Goal: Information Seeking & Learning: Learn about a topic

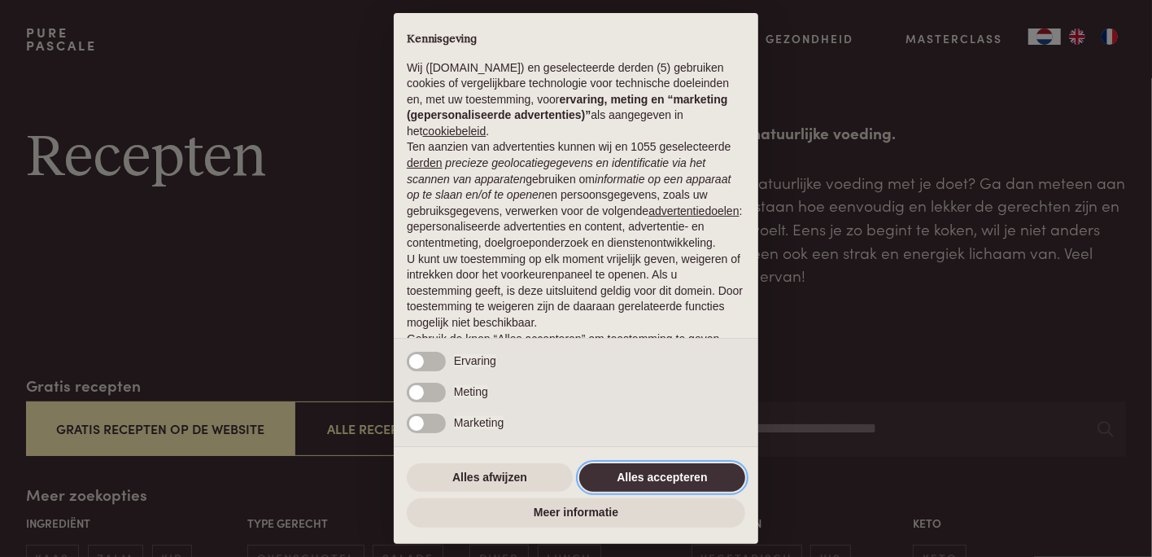
click at [632, 475] on button "Alles accepteren" at bounding box center [662, 477] width 166 height 29
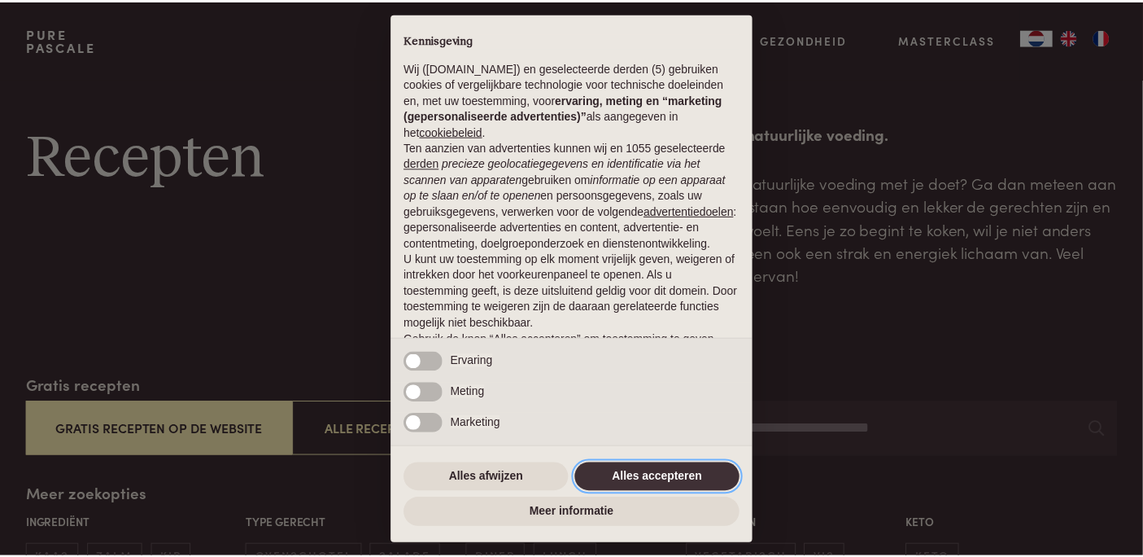
scroll to position [97, 0]
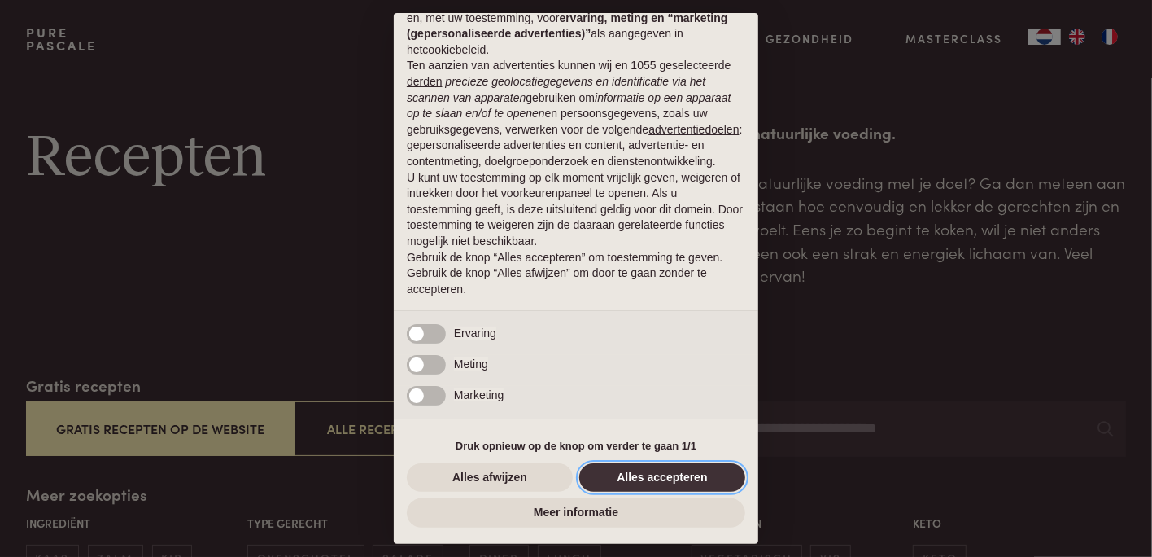
click at [688, 474] on button "Alles accepteren" at bounding box center [662, 477] width 166 height 29
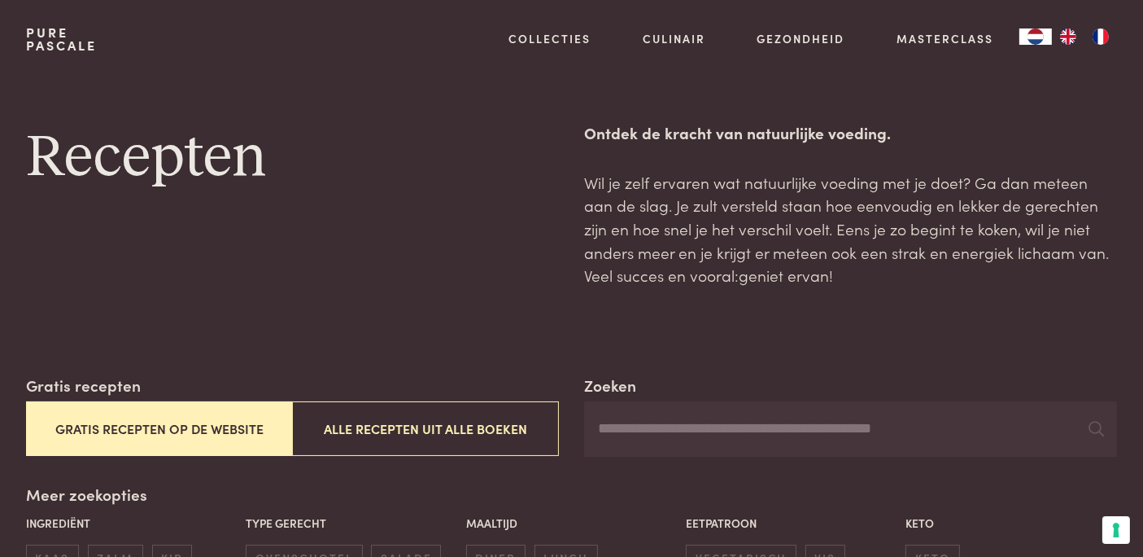
click at [159, 426] on button "Gratis recepten op de website" at bounding box center [159, 428] width 266 height 55
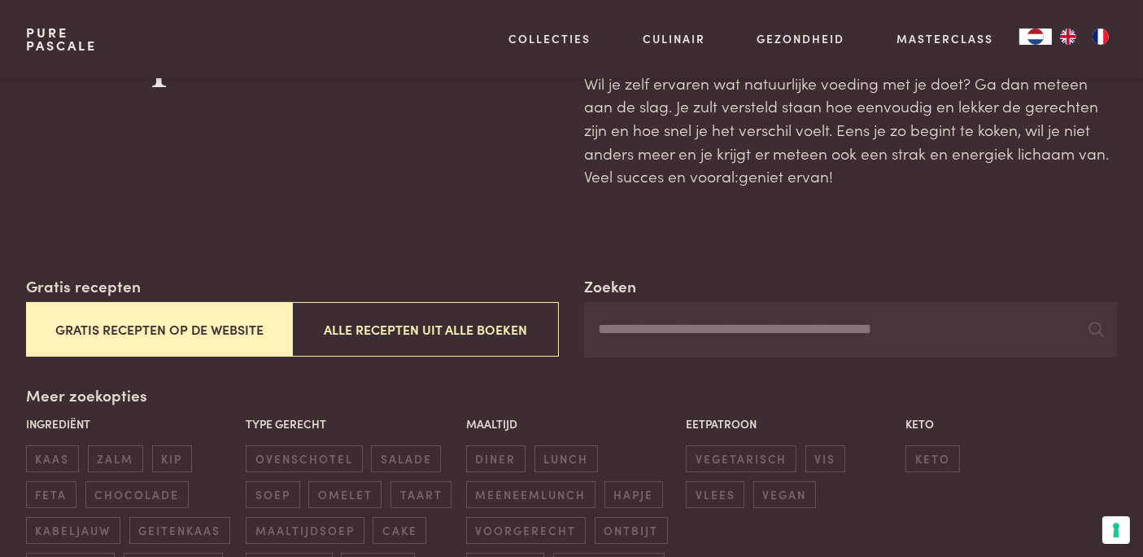
scroll to position [241, 0]
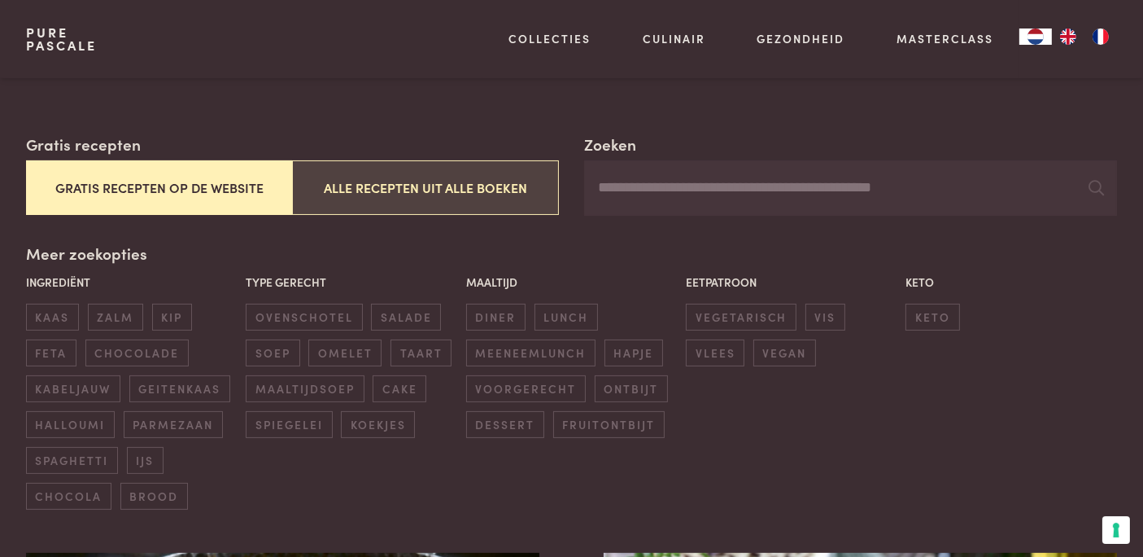
click at [465, 196] on button "Alle recepten uit alle boeken" at bounding box center [425, 187] width 266 height 55
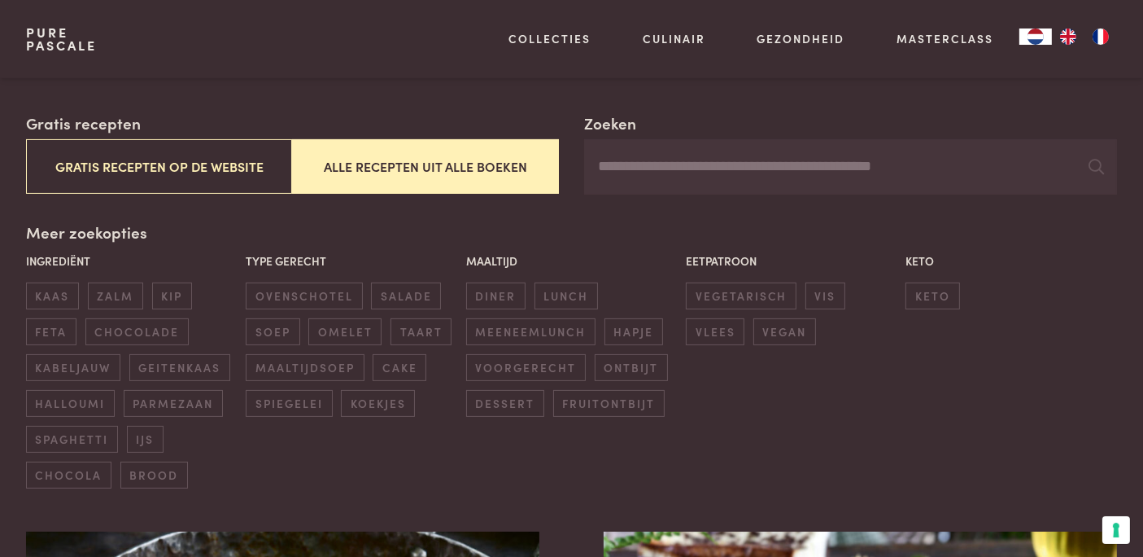
scroll to position [253, 0]
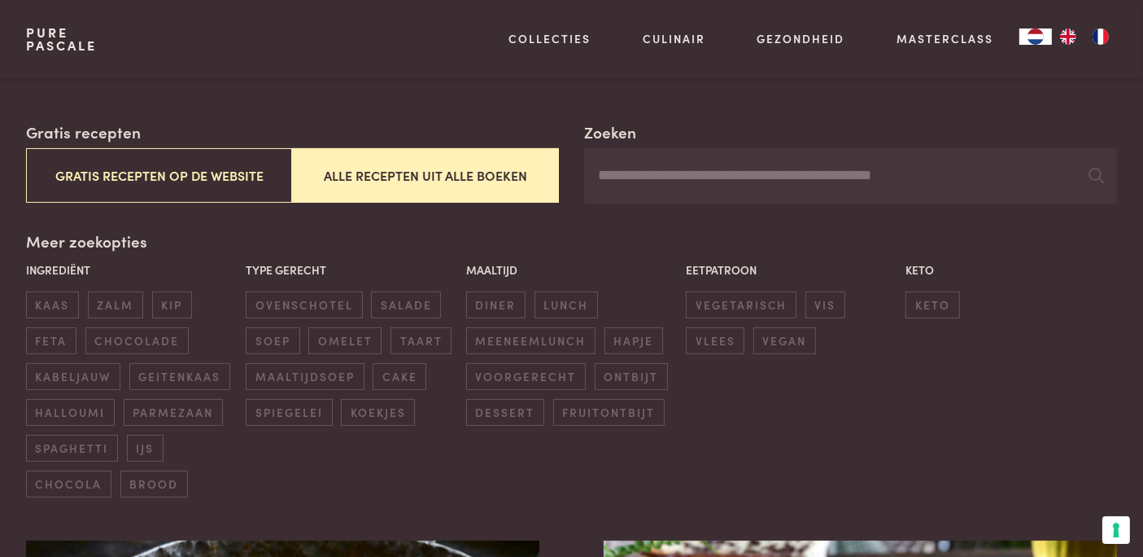
click at [675, 181] on input "Zoeken" at bounding box center [850, 175] width 533 height 55
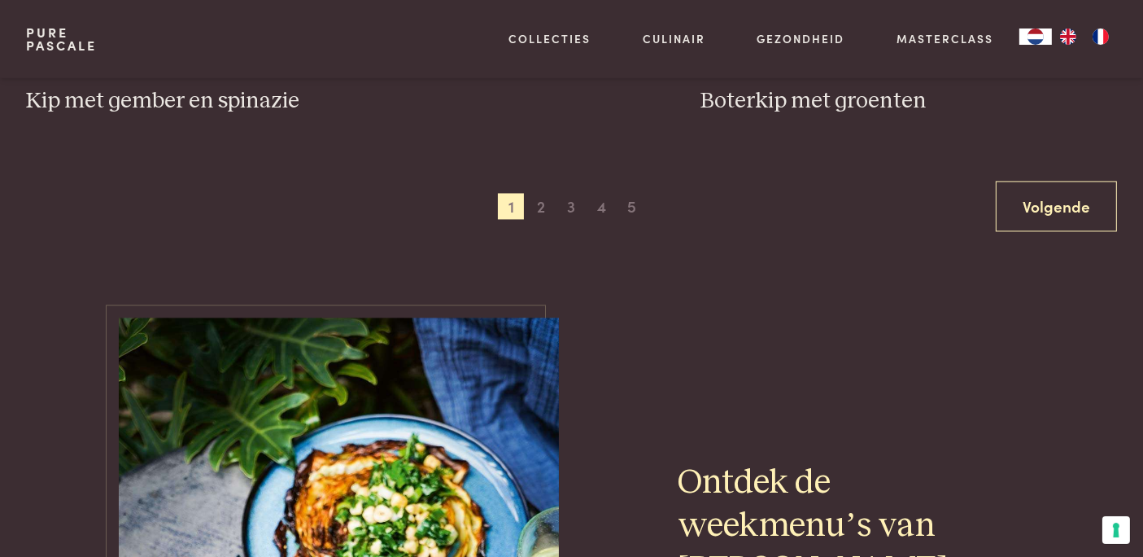
scroll to position [3387, 0]
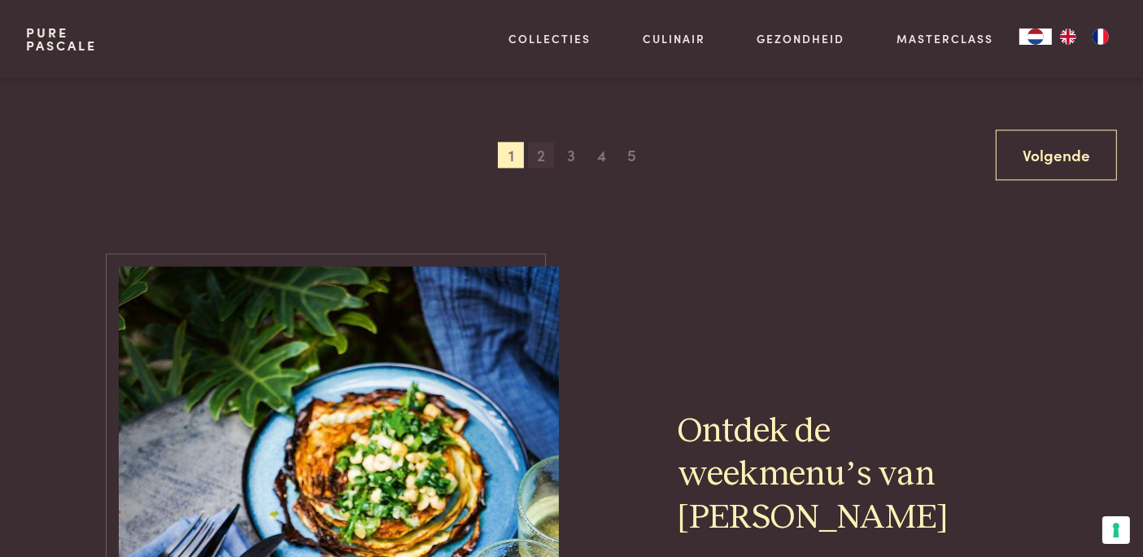
type input "***"
click at [536, 155] on span "2" at bounding box center [541, 155] width 26 height 26
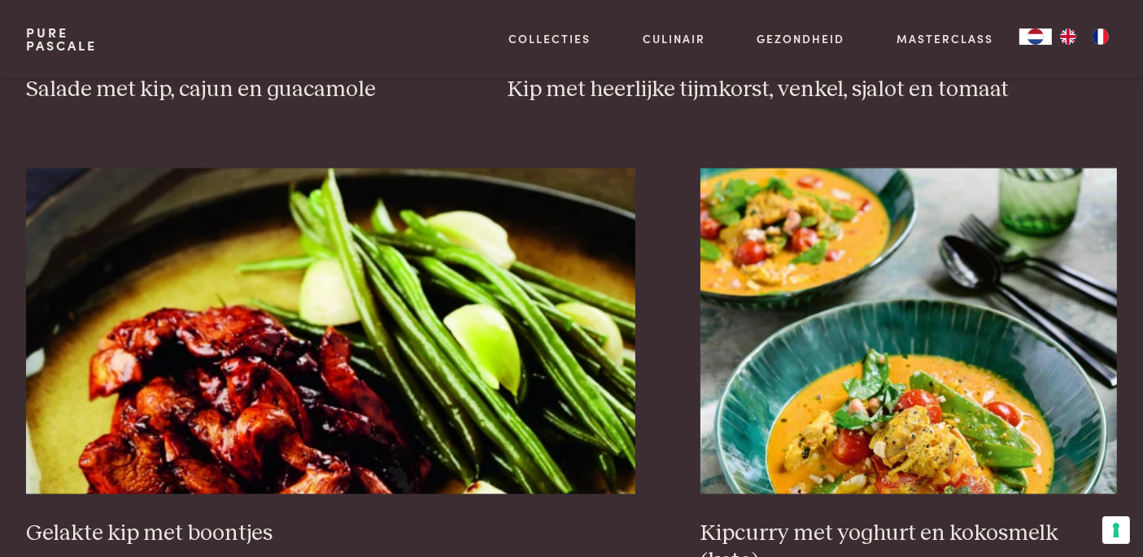
scroll to position [3025, 0]
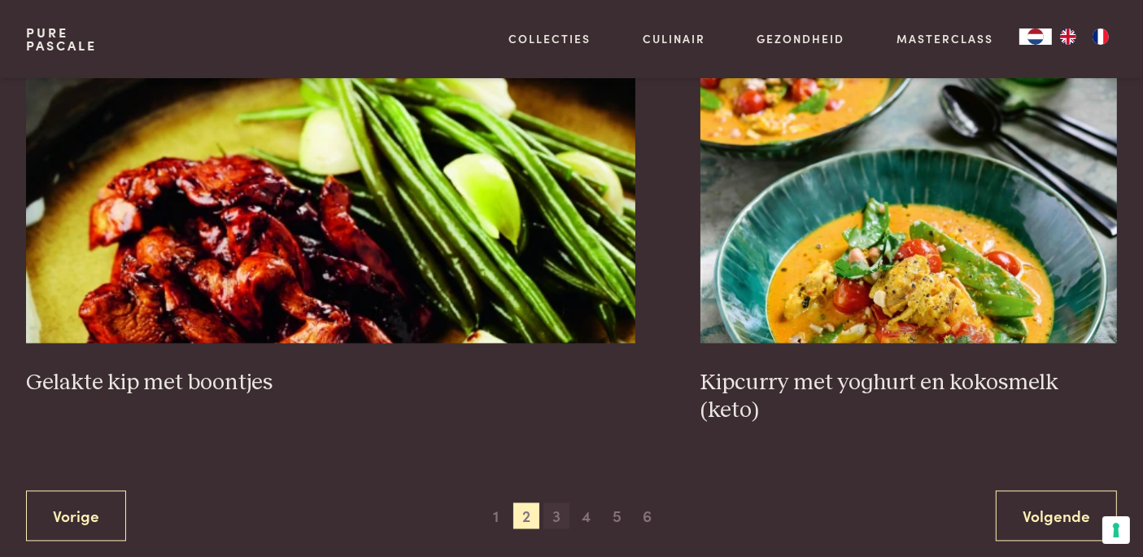
click at [555, 503] on span "3" at bounding box center [557, 516] width 26 height 26
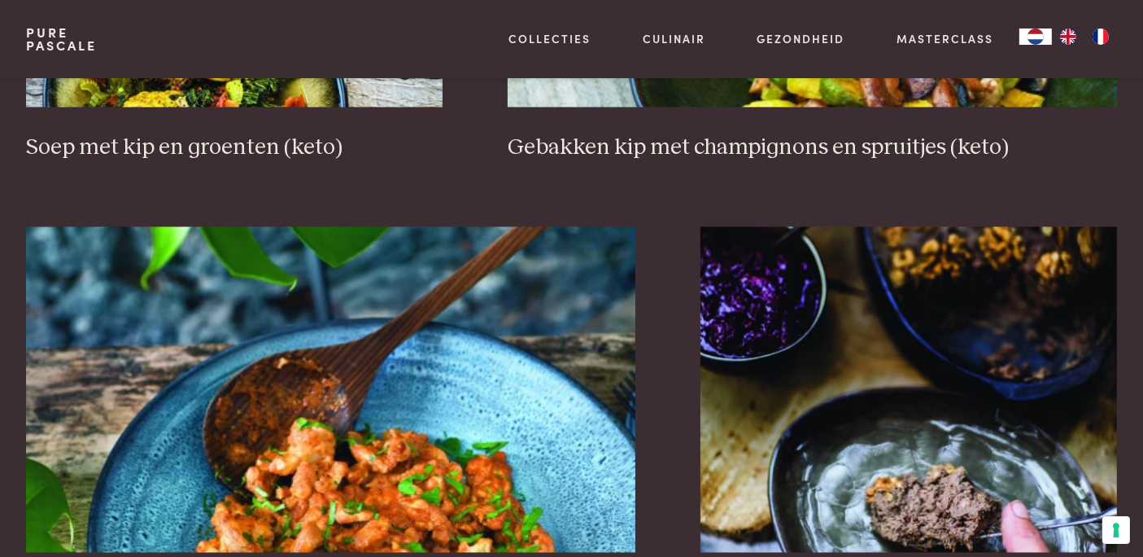
scroll to position [3025, 0]
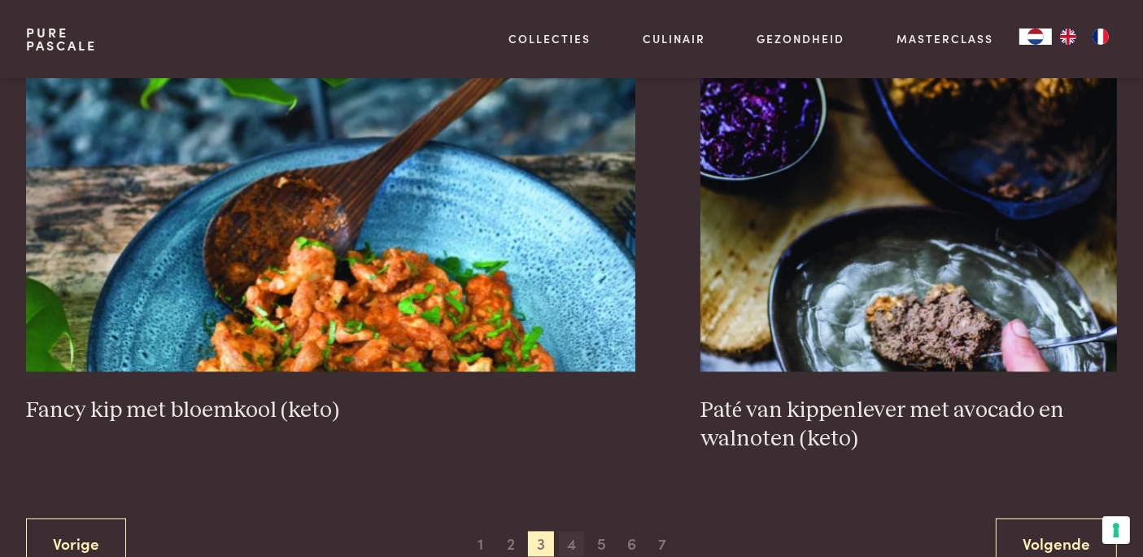
click at [571, 531] on span "4" at bounding box center [572, 544] width 26 height 26
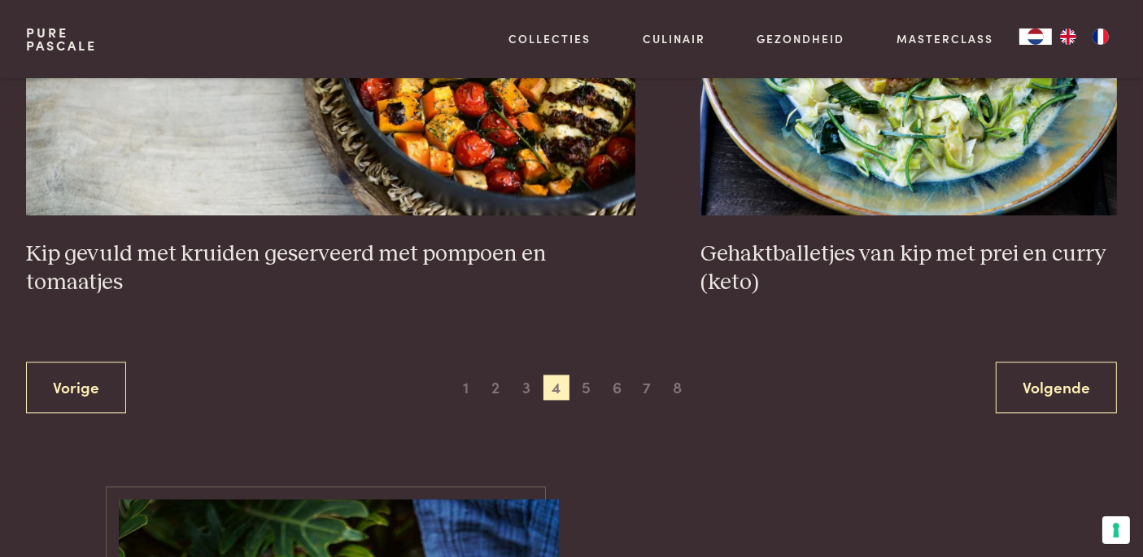
scroll to position [3206, 0]
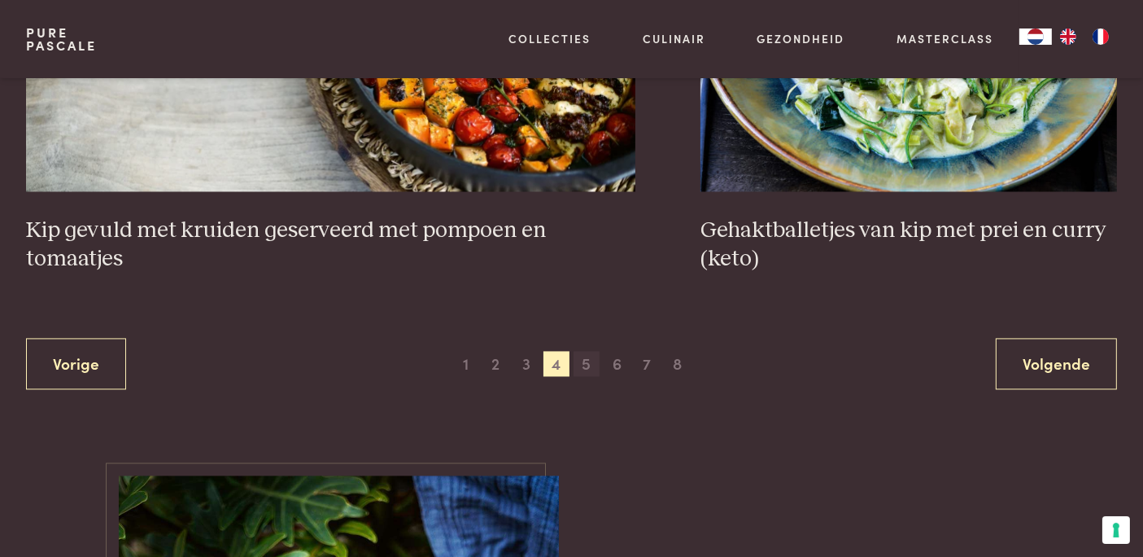
click at [581, 365] on span "5" at bounding box center [587, 364] width 26 height 26
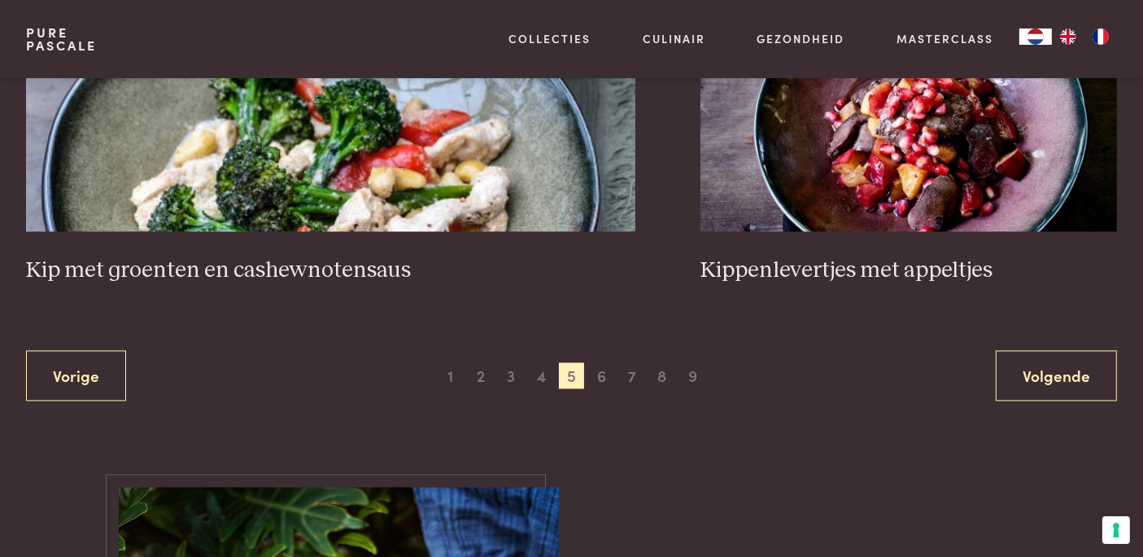
scroll to position [3206, 0]
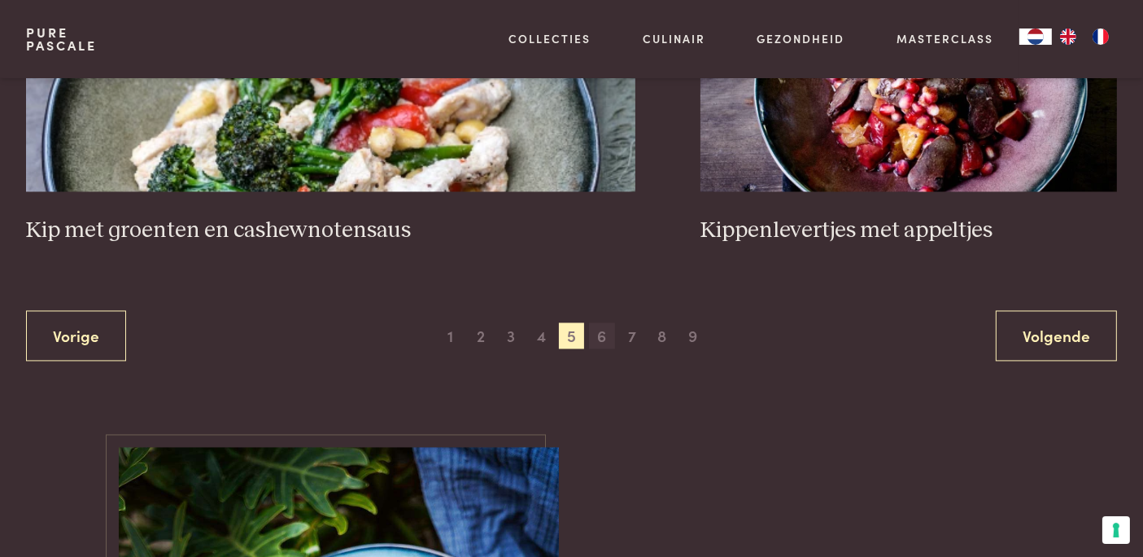
click at [597, 322] on span "6" at bounding box center [602, 335] width 26 height 26
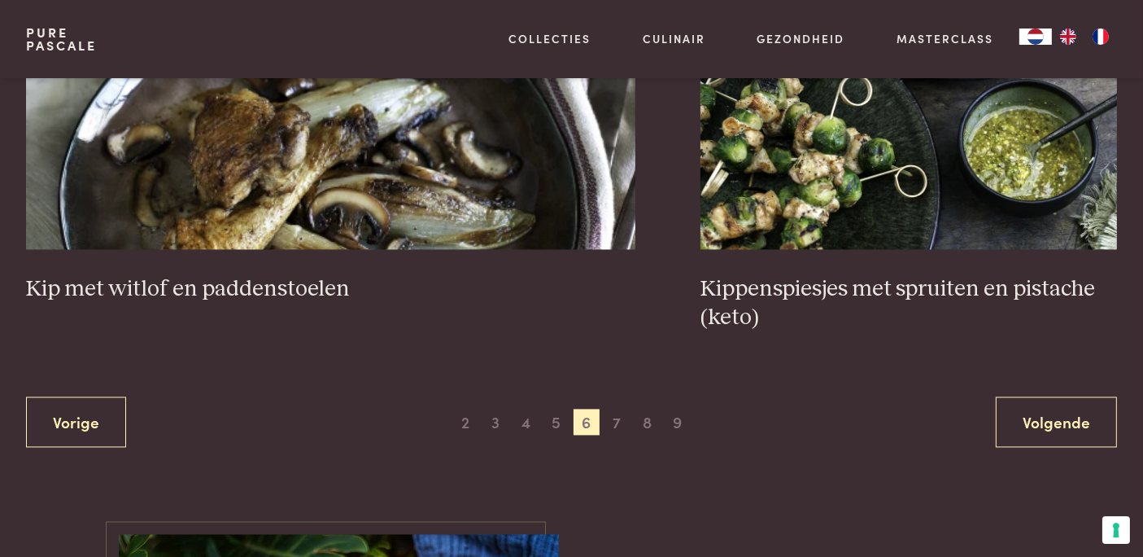
scroll to position [3326, 0]
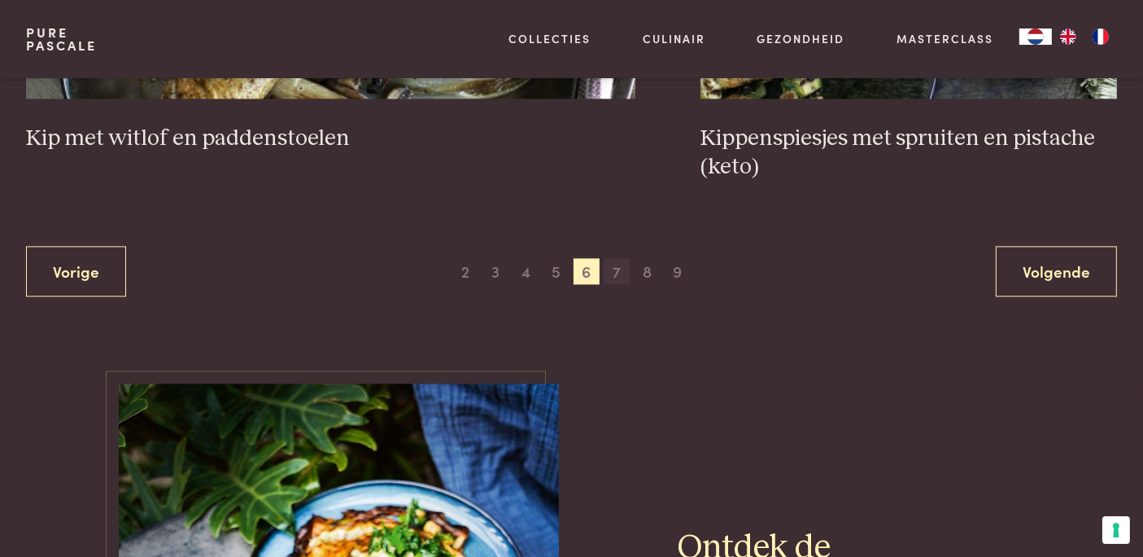
click at [616, 269] on span "7" at bounding box center [617, 271] width 26 height 26
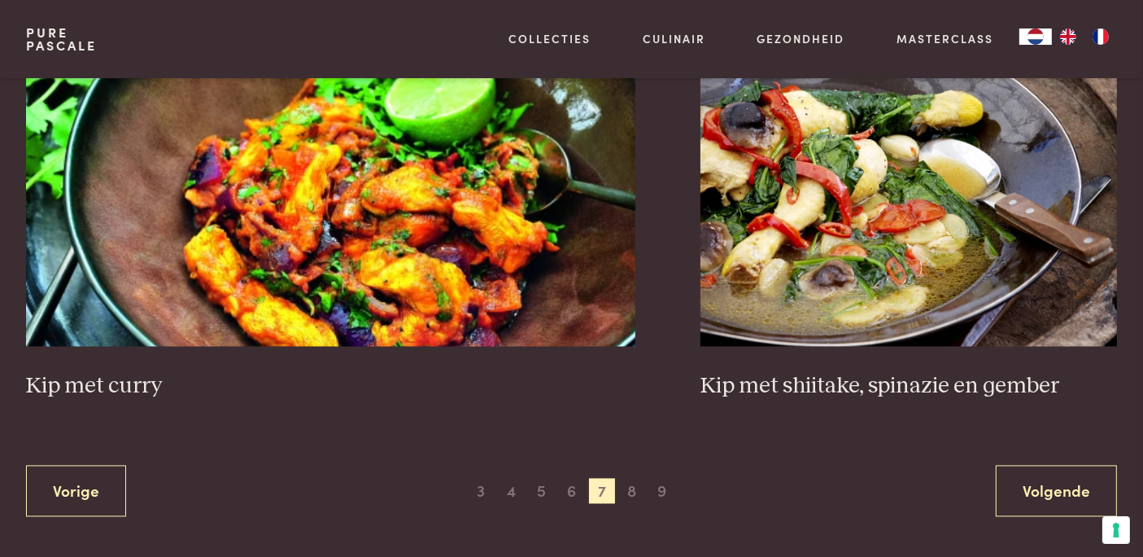
scroll to position [3086, 0]
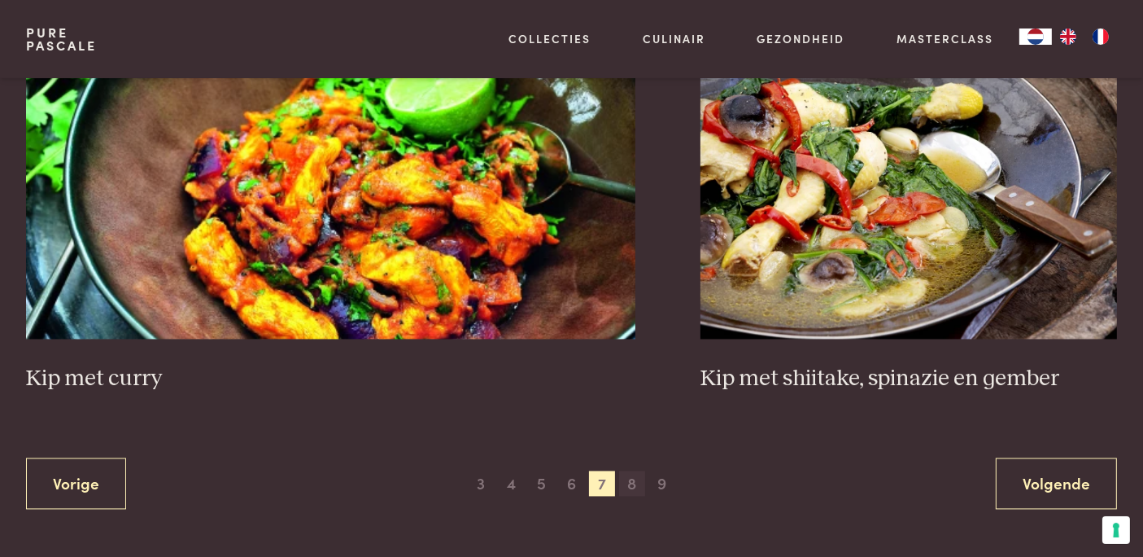
click at [631, 478] on span "8" at bounding box center [632, 484] width 26 height 26
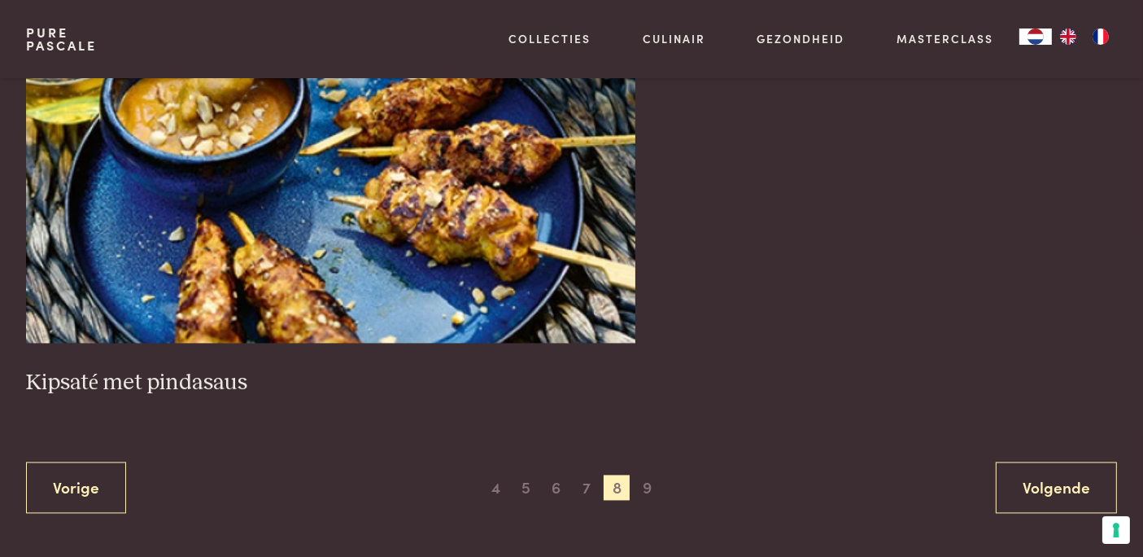
scroll to position [3206, 0]
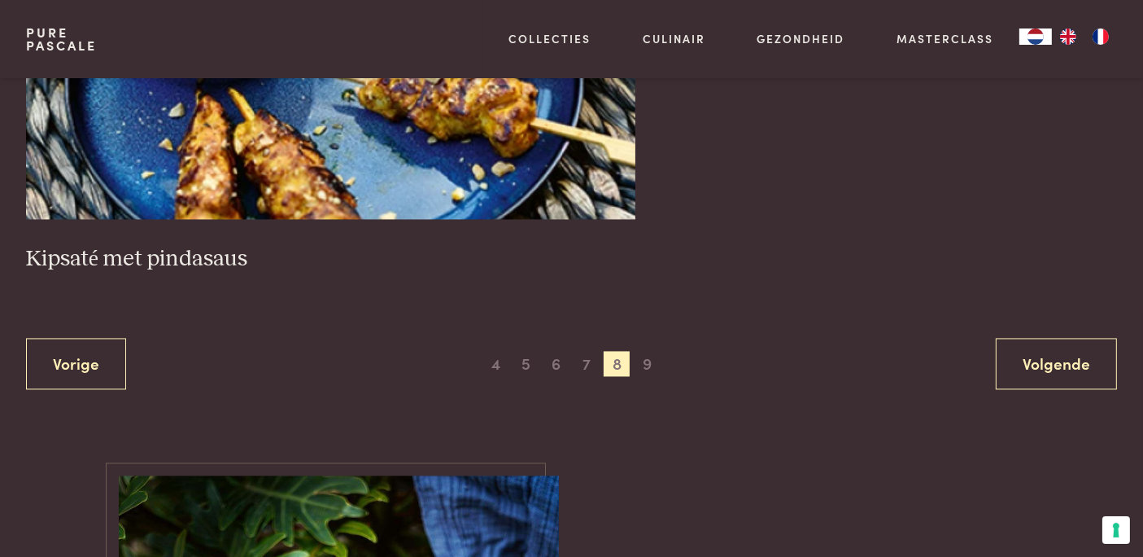
click at [646, 351] on span "9" at bounding box center [648, 364] width 26 height 26
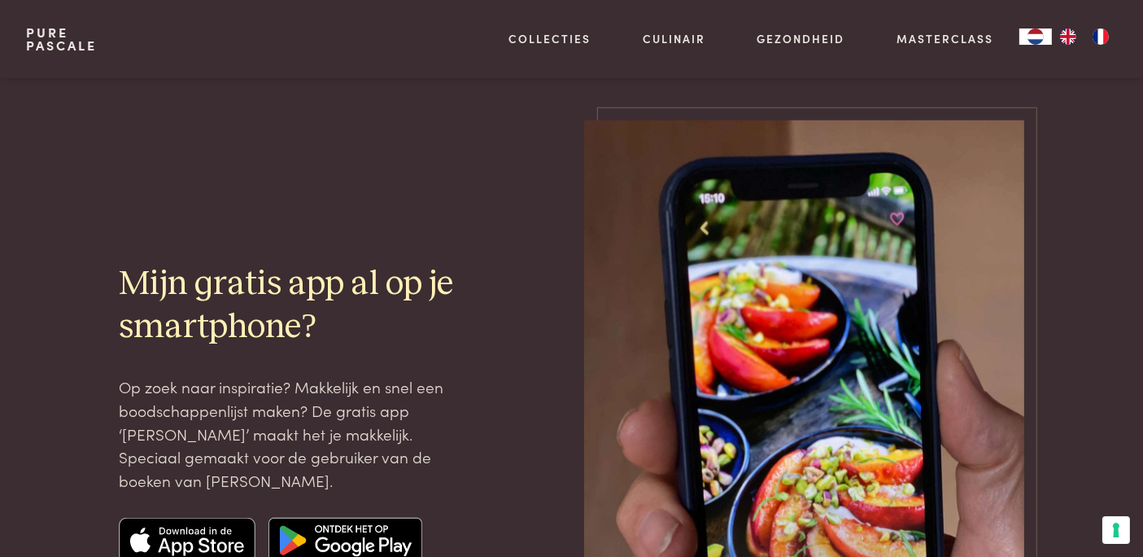
scroll to position [2302, 0]
